Goal: Check status: Check status

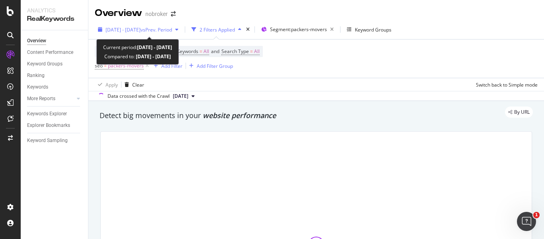
click at [172, 30] on span "vs Prev. Period" at bounding box center [156, 29] width 31 height 7
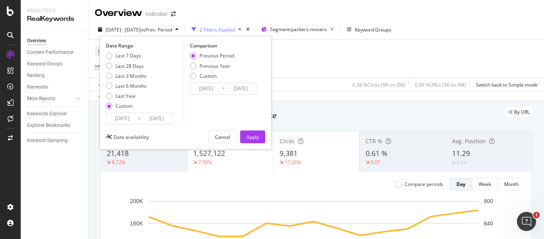
click at [144, 118] on input "2025/09/15" at bounding box center [157, 118] width 32 height 11
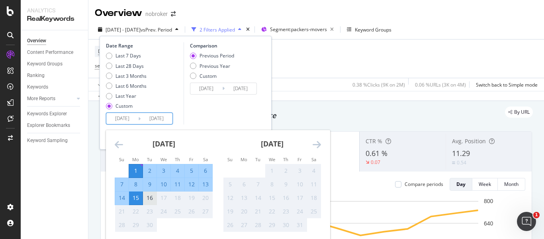
click at [148, 199] on div "16" at bounding box center [150, 198] width 14 height 8
type input "2025/09/16"
type input "2025/08/16"
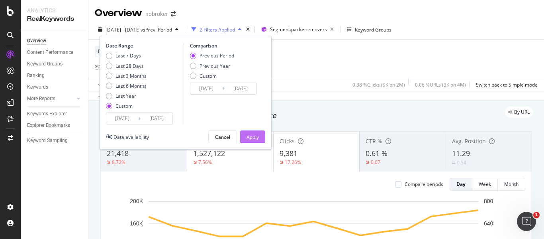
click at [254, 141] on div "Apply" at bounding box center [253, 137] width 12 height 12
